Goal: Transaction & Acquisition: Purchase product/service

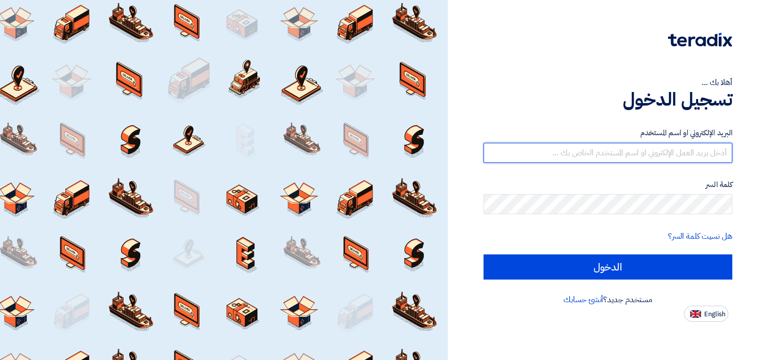
click at [643, 157] on input "text" at bounding box center [608, 153] width 249 height 20
type input "[EMAIL_ADDRESS][DOMAIN_NAME]"
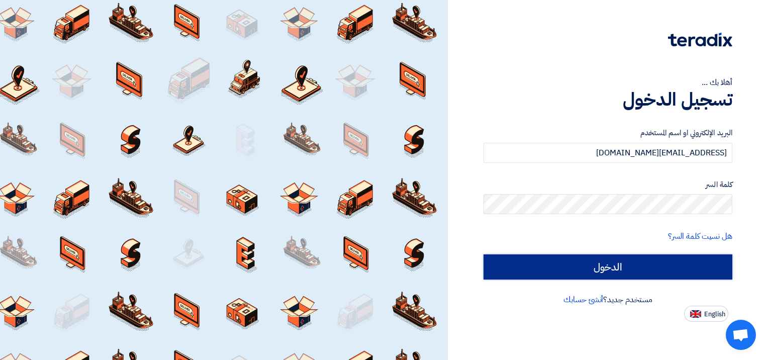
click at [622, 265] on input "الدخول" at bounding box center [608, 266] width 249 height 25
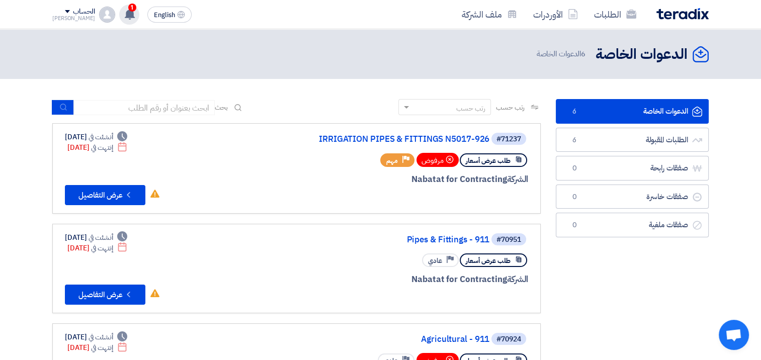
click at [128, 10] on span "1" at bounding box center [132, 8] width 8 height 8
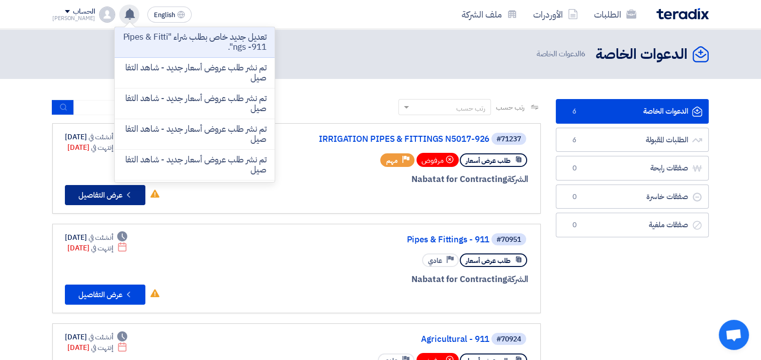
click at [105, 196] on button "Check details عرض التفاصيل" at bounding box center [105, 195] width 80 height 20
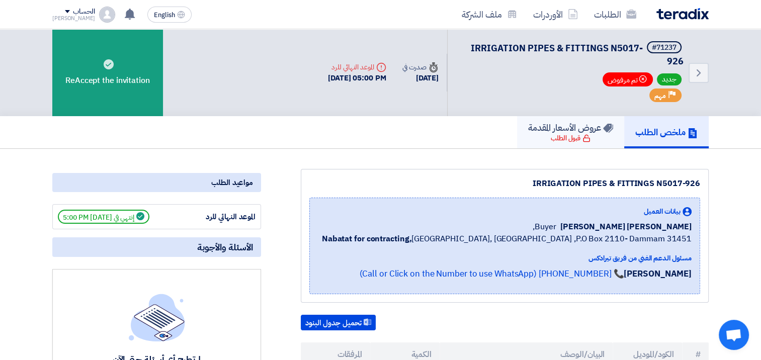
click at [558, 132] on h5 "عروض الأسعار المقدمة" at bounding box center [570, 128] width 85 height 12
click at [692, 68] on icon "Back" at bounding box center [698, 73] width 12 height 12
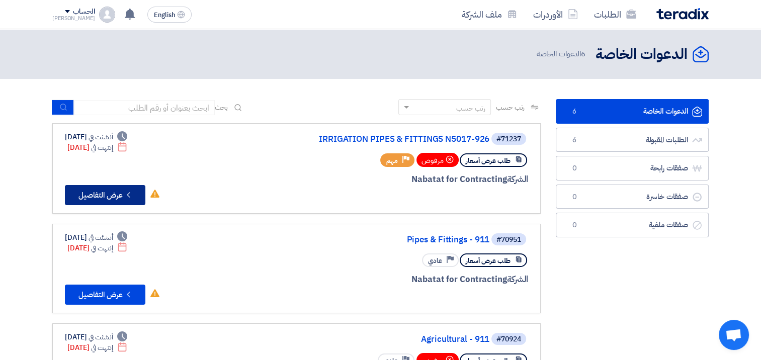
click at [121, 193] on button "Check details عرض التفاصيل" at bounding box center [105, 195] width 80 height 20
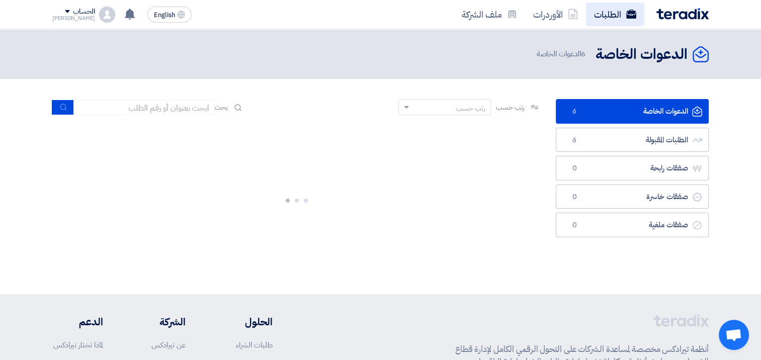
click at [597, 13] on link "الطلبات" at bounding box center [615, 15] width 58 height 24
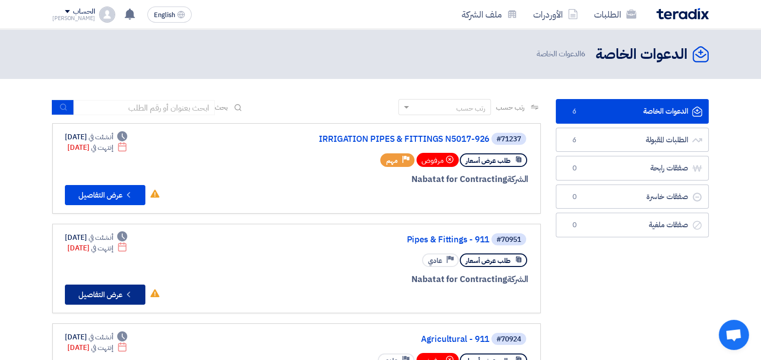
click at [97, 295] on button "Check details عرض التفاصيل" at bounding box center [105, 295] width 80 height 20
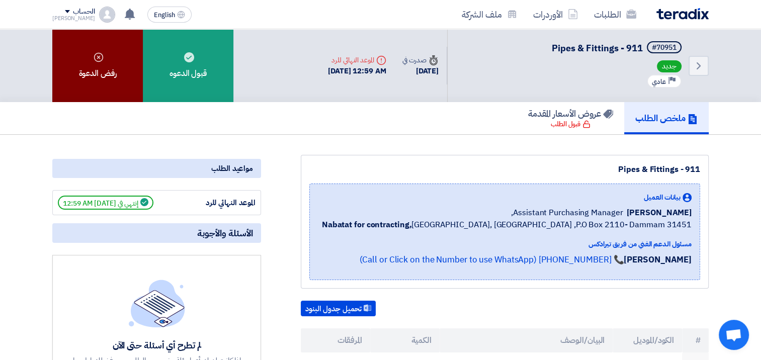
click at [94, 52] on icon at bounding box center [99, 57] width 10 height 10
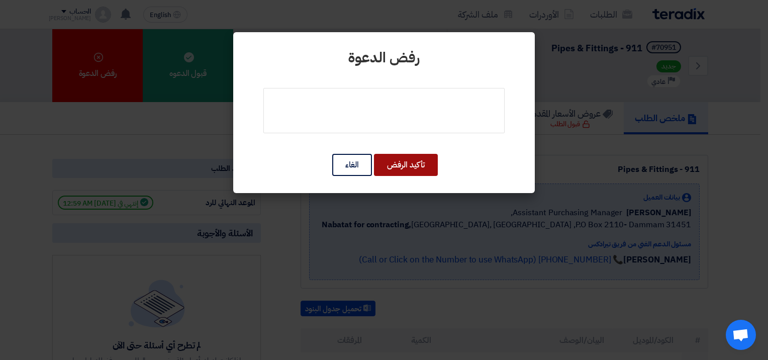
click at [395, 164] on button "تأكيد الرفض" at bounding box center [406, 165] width 64 height 22
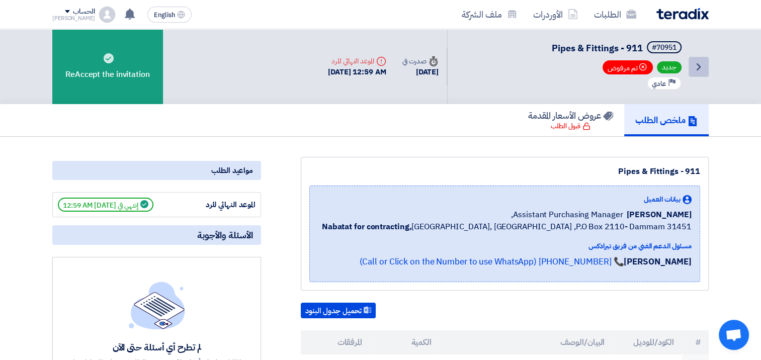
click at [697, 67] on icon "Back" at bounding box center [698, 67] width 12 height 12
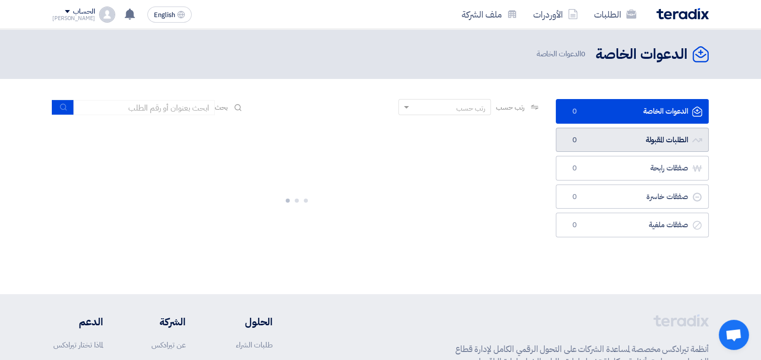
click at [643, 141] on link "الطلبات المقبولة الطلبات المقبولة 0" at bounding box center [632, 140] width 153 height 25
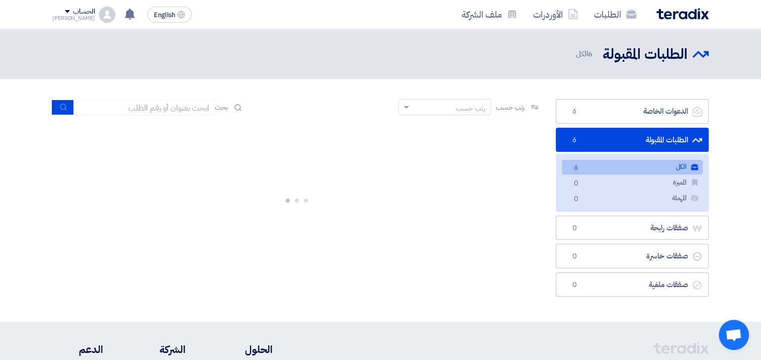
click at [630, 167] on link "الكل الكل 6" at bounding box center [632, 167] width 141 height 15
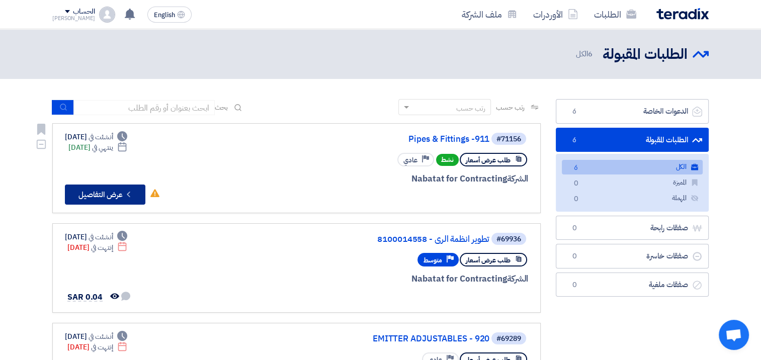
click at [101, 195] on button "Check details عرض التفاصيل" at bounding box center [105, 194] width 80 height 20
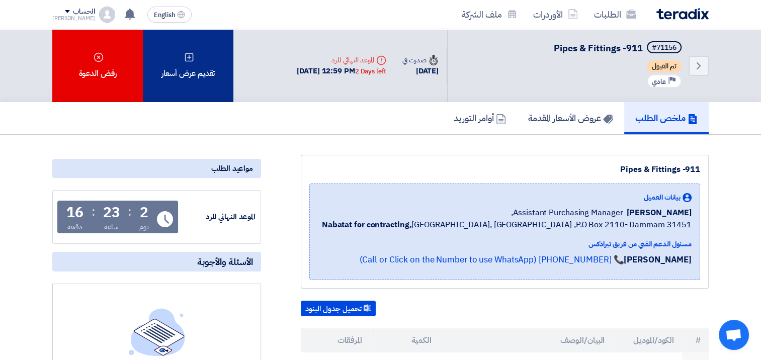
click at [191, 83] on div "تقديم عرض أسعار" at bounding box center [188, 65] width 90 height 73
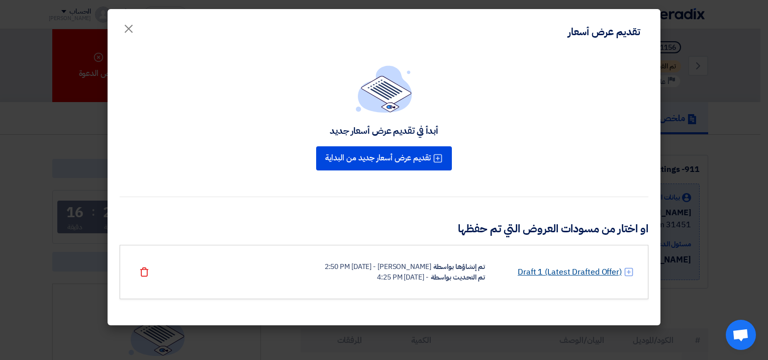
click at [566, 270] on link "Draft 1 (Latest Drafted Offer)" at bounding box center [570, 272] width 104 height 12
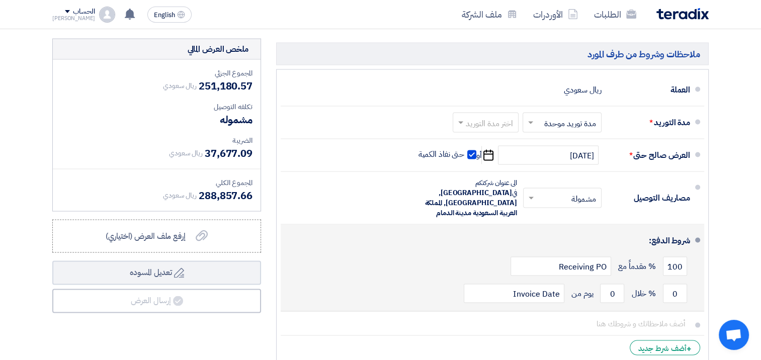
scroll to position [5756, 0]
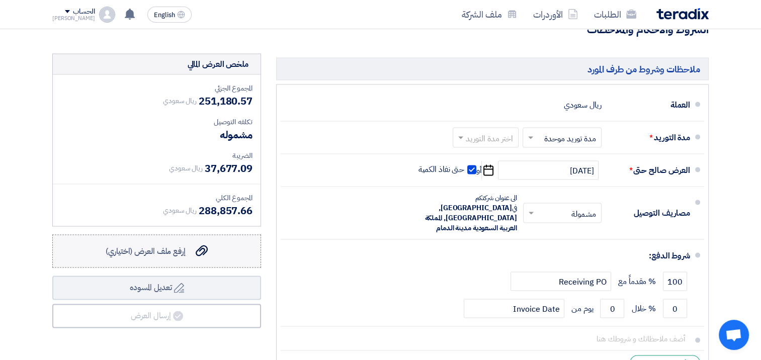
click at [174, 245] on span "إرفع ملف العرض (اختياري)" at bounding box center [146, 251] width 80 height 12
click at [0, 0] on input "إرفع ملف العرض (اختياري) إرفع ملف العرض (اختياري)" at bounding box center [0, 0] width 0 height 0
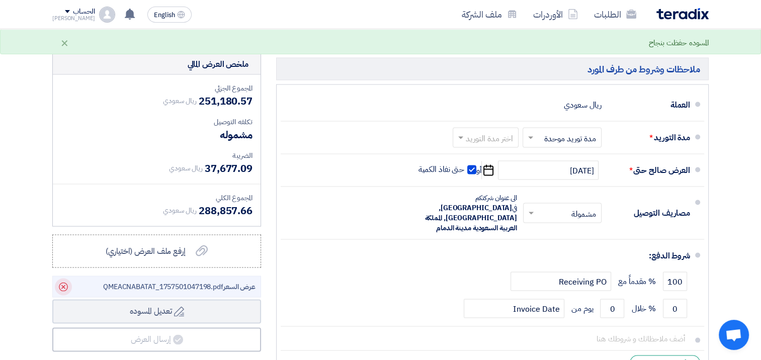
click at [63, 279] on icon "Delete" at bounding box center [63, 287] width 17 height 17
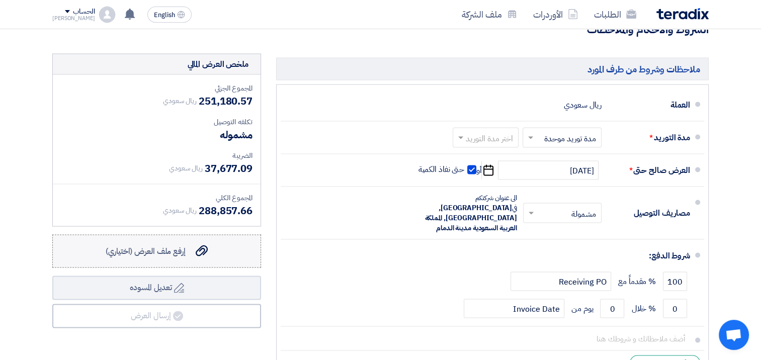
click at [166, 245] on span "إرفع ملف العرض (اختياري)" at bounding box center [146, 251] width 80 height 12
click at [0, 0] on input "إرفع ملف العرض (اختياري) إرفع ملف العرض (اختياري)" at bounding box center [0, 0] width 0 height 0
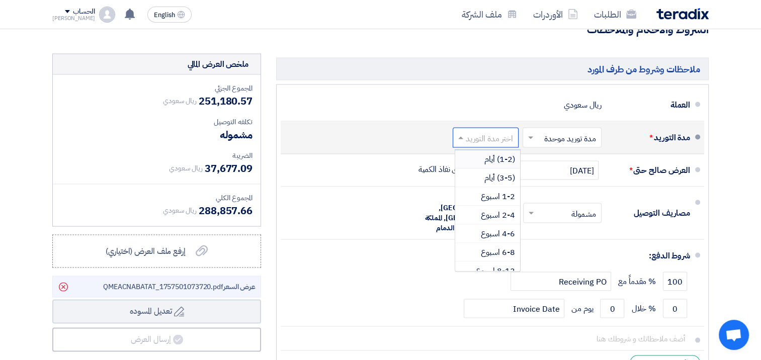
click at [466, 132] on input "text" at bounding box center [483, 139] width 61 height 15
click at [485, 246] on span "6-8 اسبوع" at bounding box center [498, 252] width 34 height 12
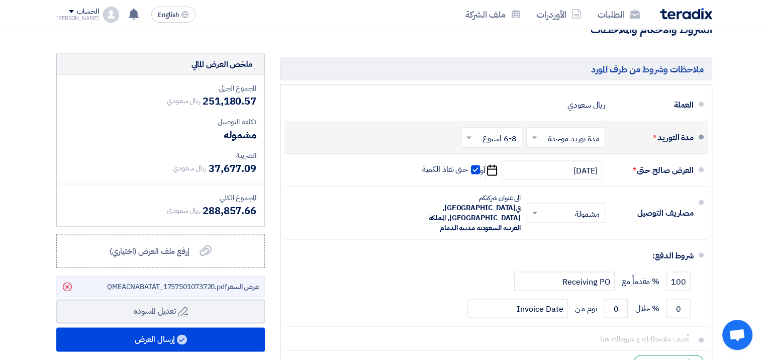
scroll to position [5806, 0]
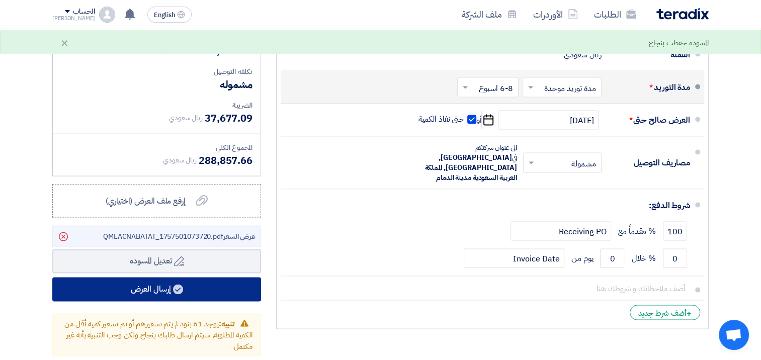
click at [152, 278] on button "إرسال العرض" at bounding box center [156, 290] width 209 height 24
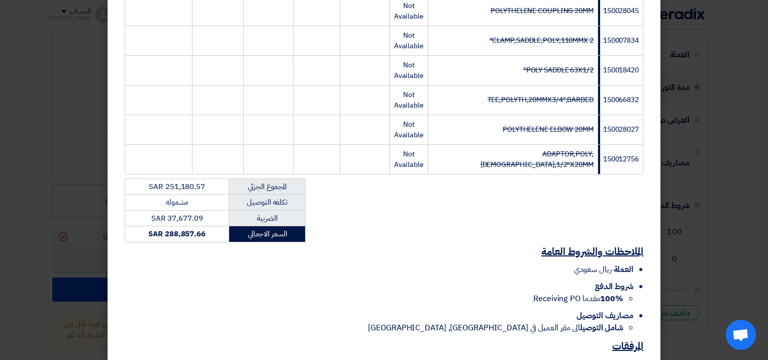
scroll to position [2178, 0]
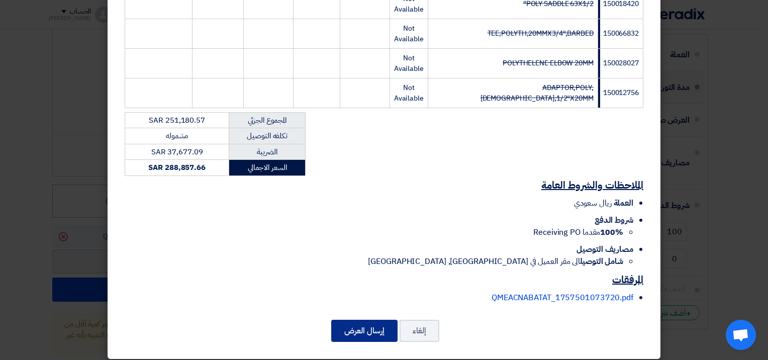
click at [381, 325] on button "إرسال العرض" at bounding box center [364, 331] width 66 height 22
